Goal: Task Accomplishment & Management: Manage account settings

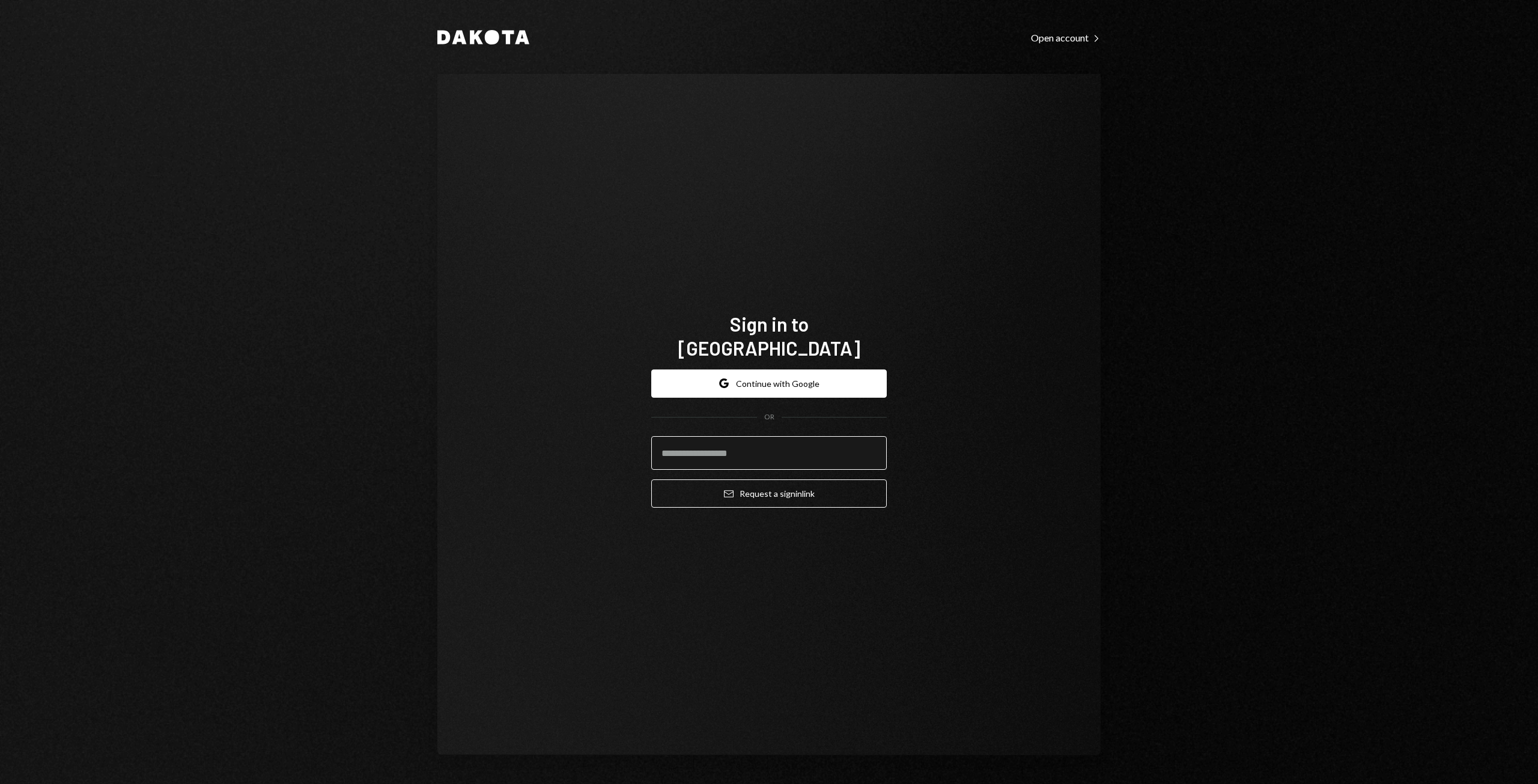
click at [733, 440] on input "email" at bounding box center [769, 452] width 236 height 33
type input "**********"
click at [797, 370] on button "Google Continue with Google" at bounding box center [769, 383] width 236 height 28
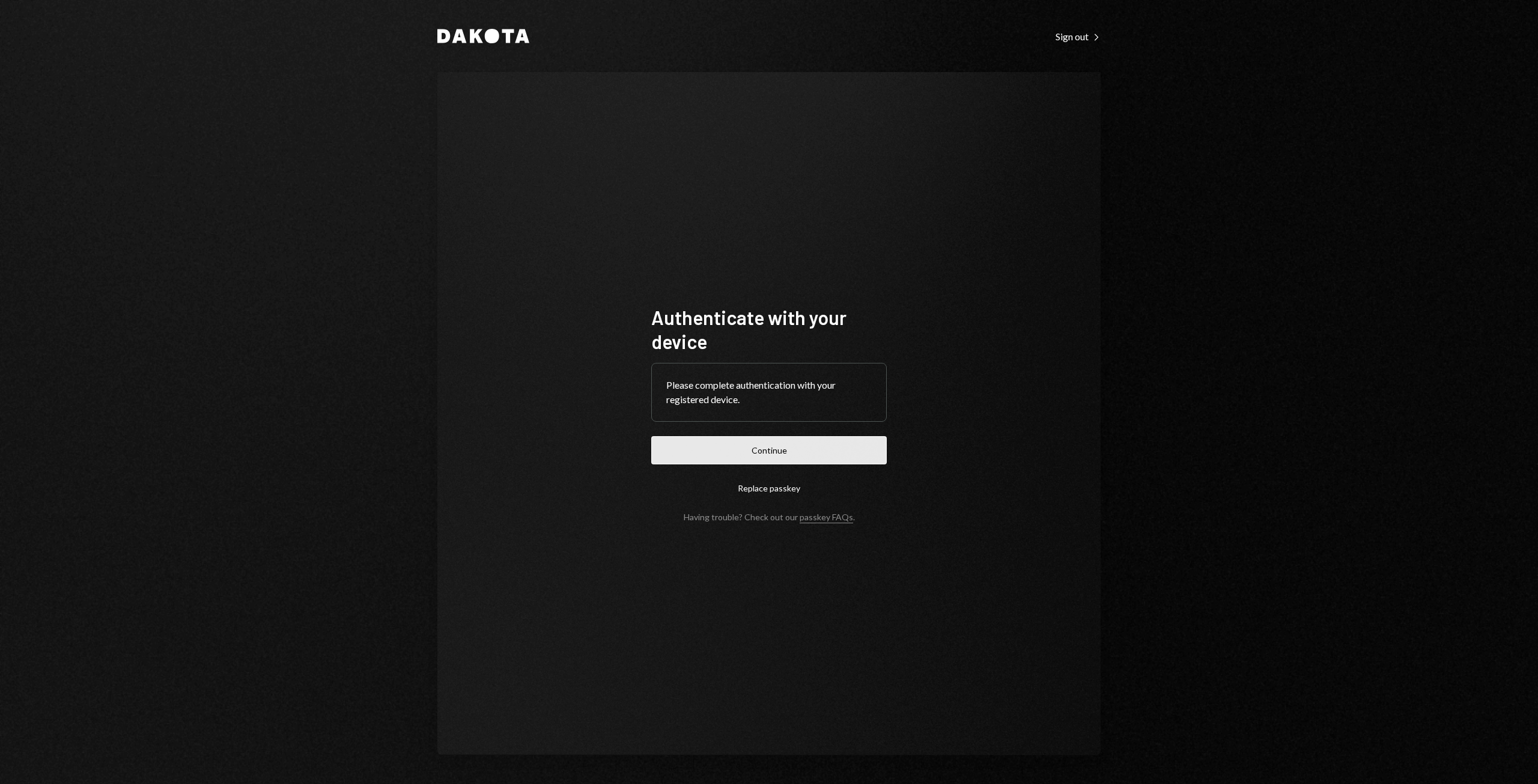
click at [769, 458] on button "Continue" at bounding box center [769, 450] width 236 height 28
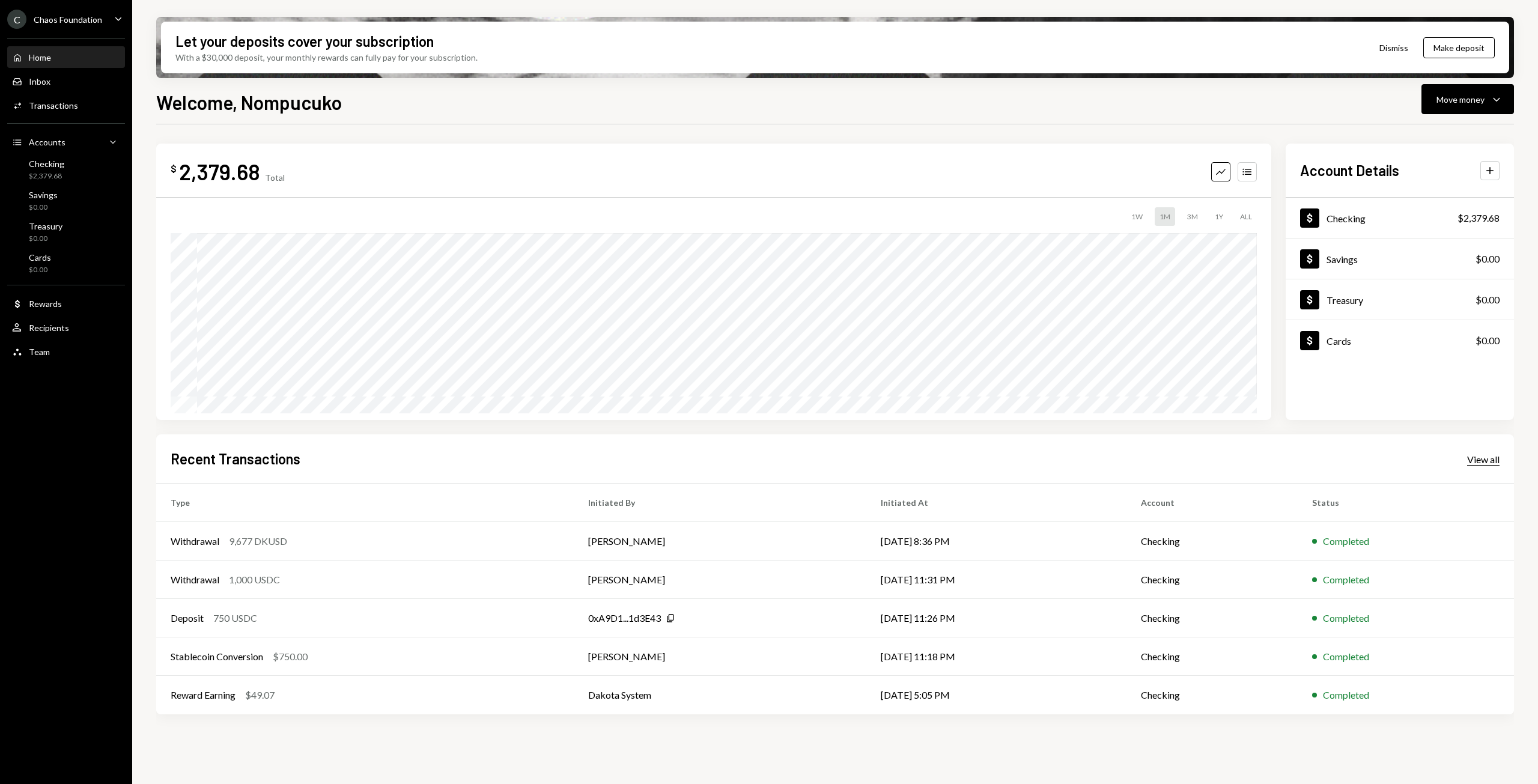
click at [1484, 455] on div "View all" at bounding box center [1484, 459] width 33 height 12
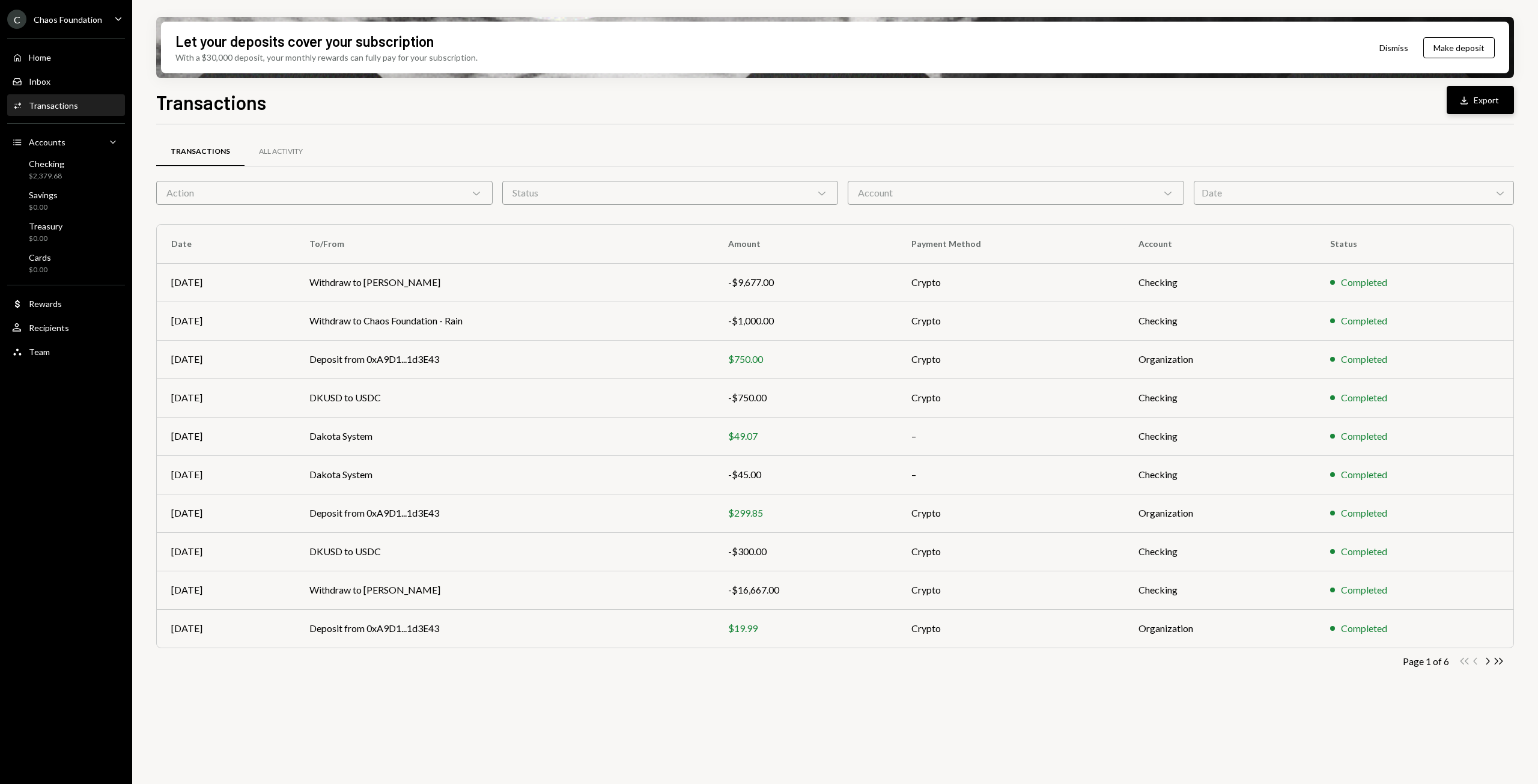
click at [1492, 95] on button "Download Export" at bounding box center [1480, 99] width 67 height 28
click at [40, 50] on div "Home Home" at bounding box center [65, 58] width 108 height 20
